Goal: Information Seeking & Learning: Learn about a topic

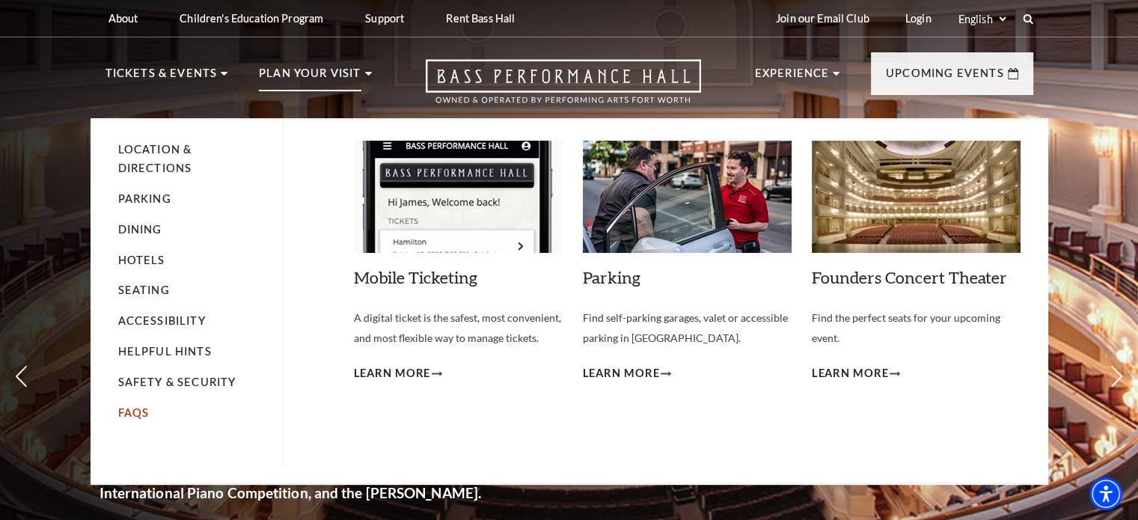
click at [124, 413] on link "FAQs" at bounding box center [133, 412] width 31 height 13
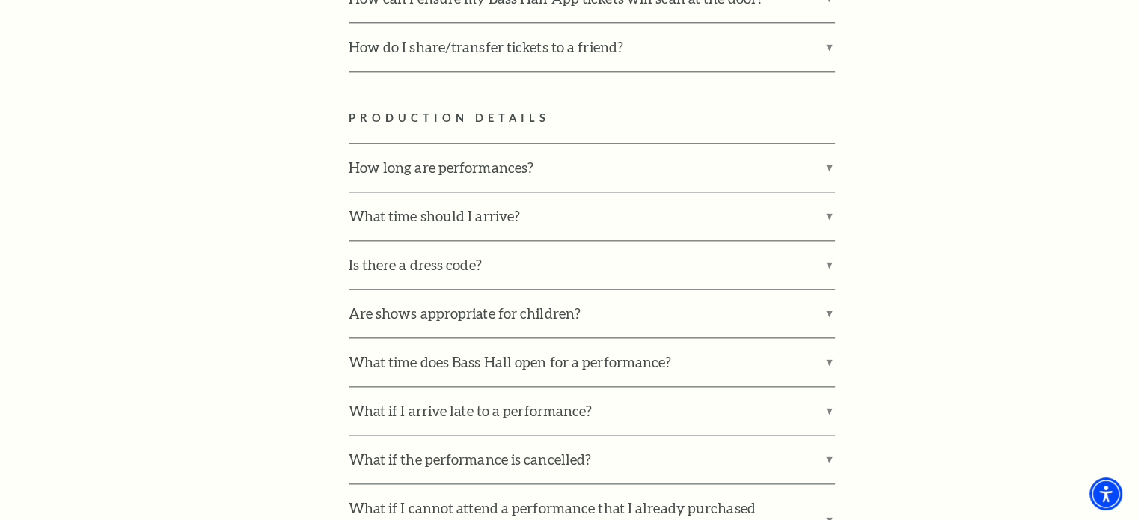
scroll to position [1927, 0]
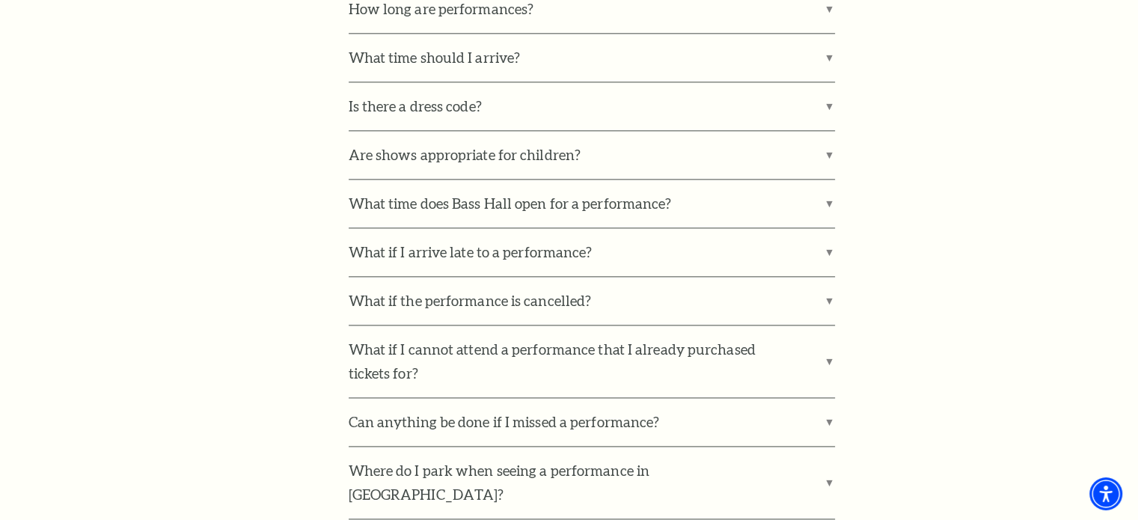
click at [818, 87] on label "Is there a dress code?" at bounding box center [592, 106] width 486 height 48
click at [0, 0] on input "Is there a dress code?" at bounding box center [0, 0] width 0 height 0
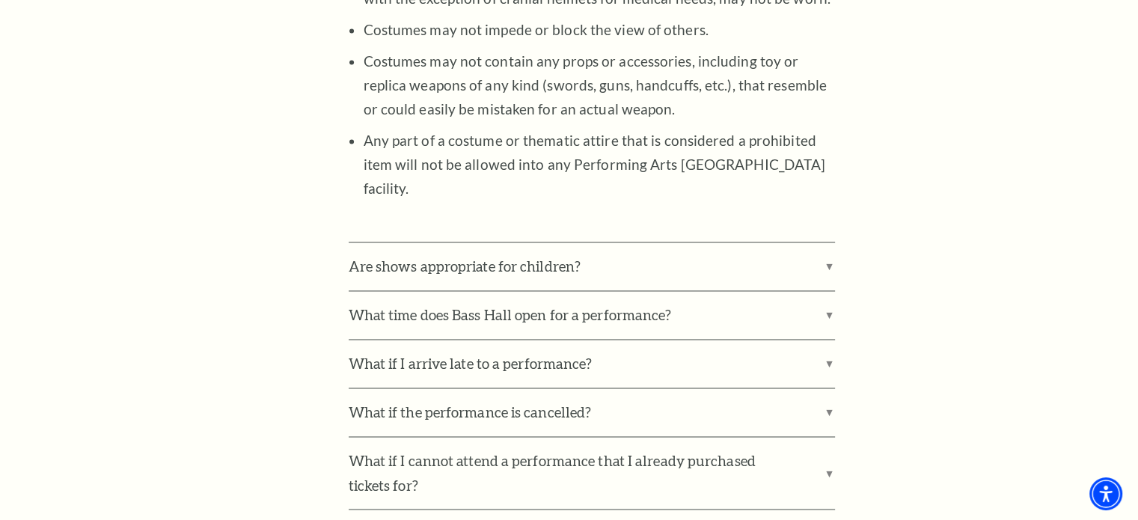
scroll to position [0, 0]
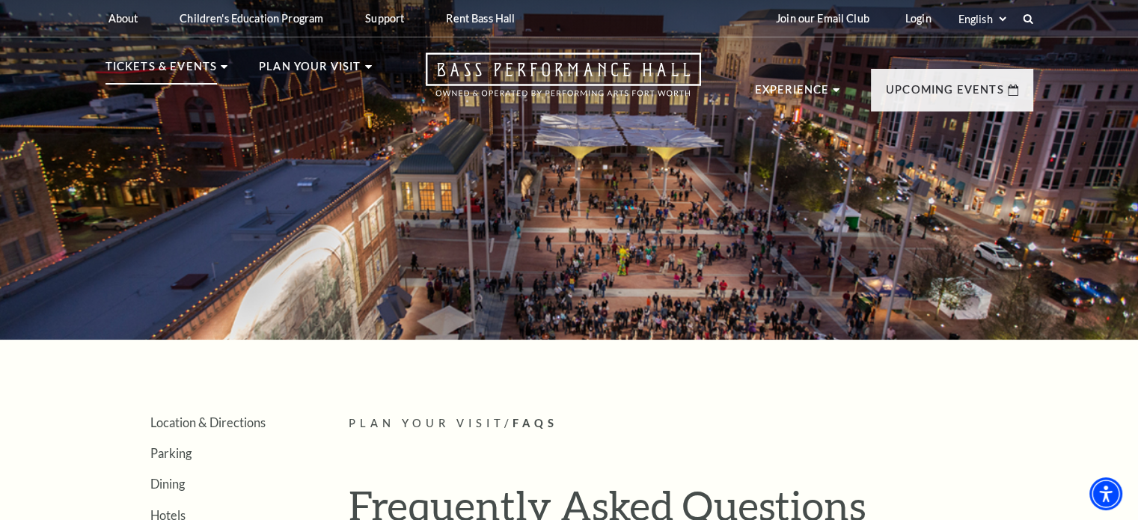
click at [130, 71] on p "Tickets & Events" at bounding box center [161, 71] width 112 height 27
click at [221, 67] on icon at bounding box center [224, 67] width 7 height 4
click at [180, 76] on p "Tickets & Events" at bounding box center [161, 71] width 112 height 27
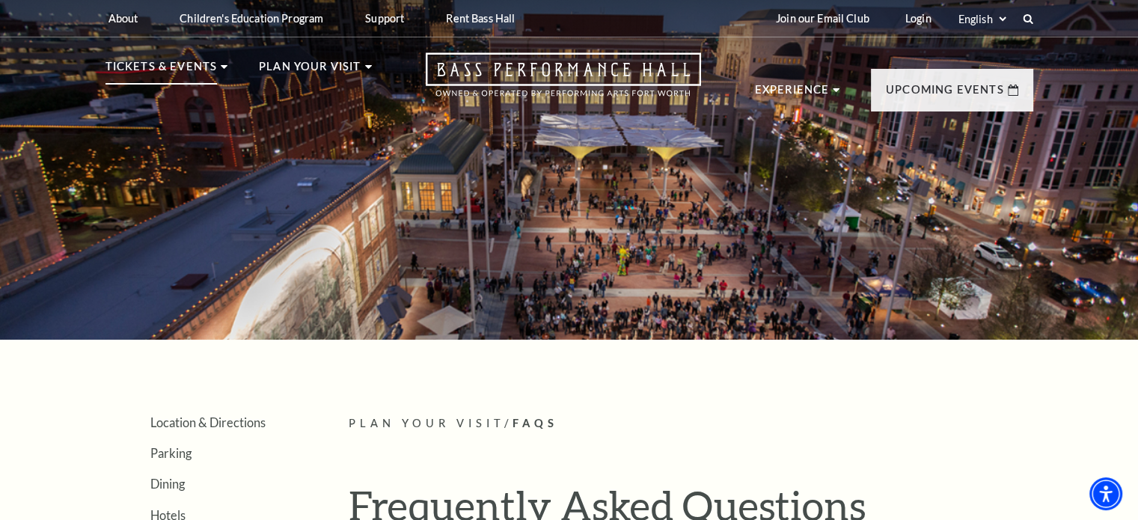
click at [216, 75] on li "Tickets & Events Now On Sale Broadway At The Bass presented by PNC Bank Irwin S…" at bounding box center [166, 85] width 123 height 54
click at [200, 68] on p "Tickets & Events" at bounding box center [161, 71] width 112 height 27
drag, startPoint x: 233, startPoint y: 75, endPoint x: 194, endPoint y: 67, distance: 39.6
click at [194, 67] on ul "Tickets & Events Now On Sale Broadway At The Bass presented by PNC Bank Irwin S…" at bounding box center [238, 85] width 266 height 54
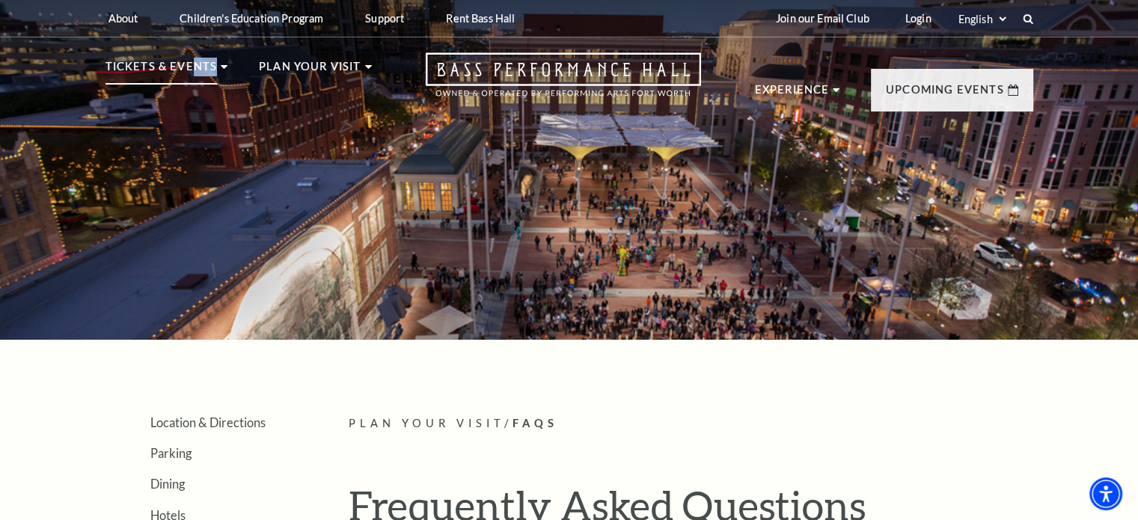
click at [194, 67] on p "Tickets & Events" at bounding box center [161, 71] width 112 height 27
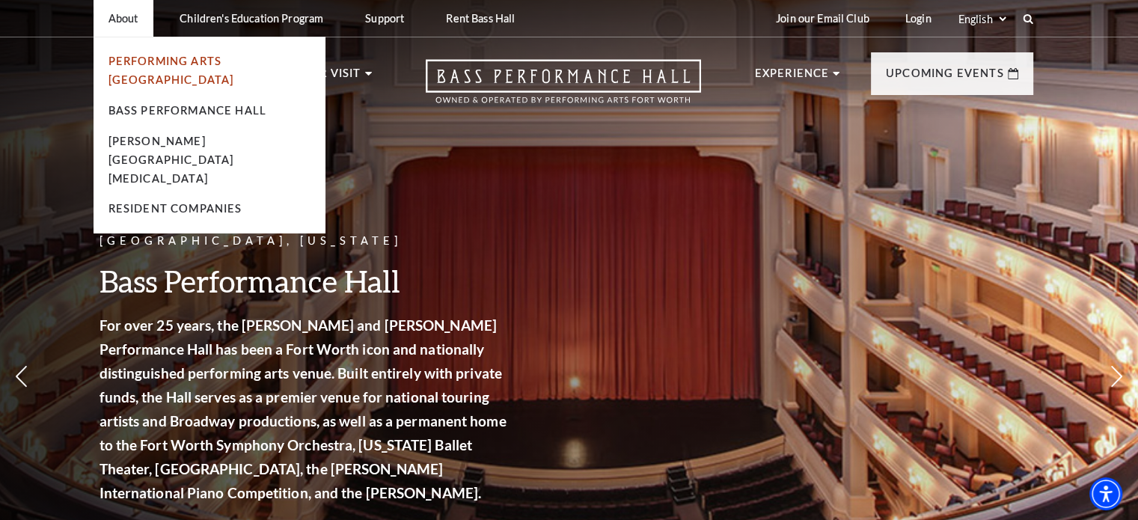
click at [169, 64] on link "Performing Arts [GEOGRAPHIC_DATA]" at bounding box center [171, 70] width 126 height 31
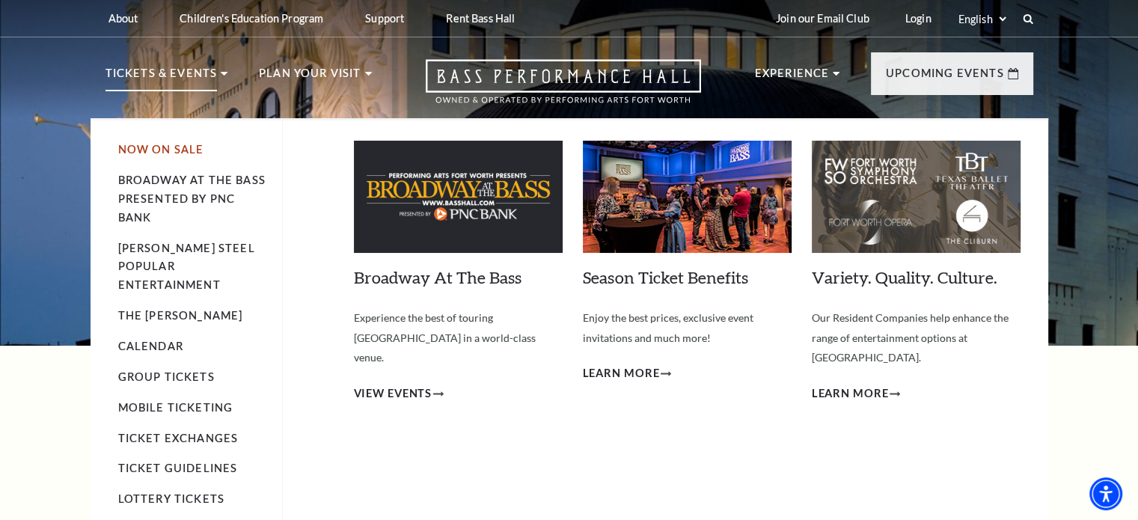
click at [177, 154] on link "Now On Sale" at bounding box center [161, 149] width 86 height 13
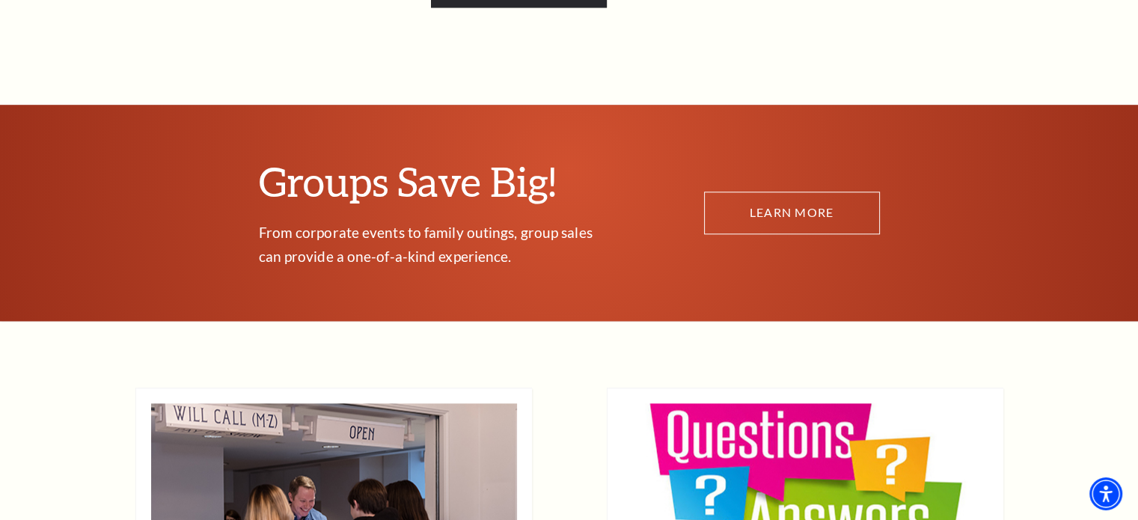
scroll to position [7442, 0]
